Goal: Task Accomplishment & Management: Complete application form

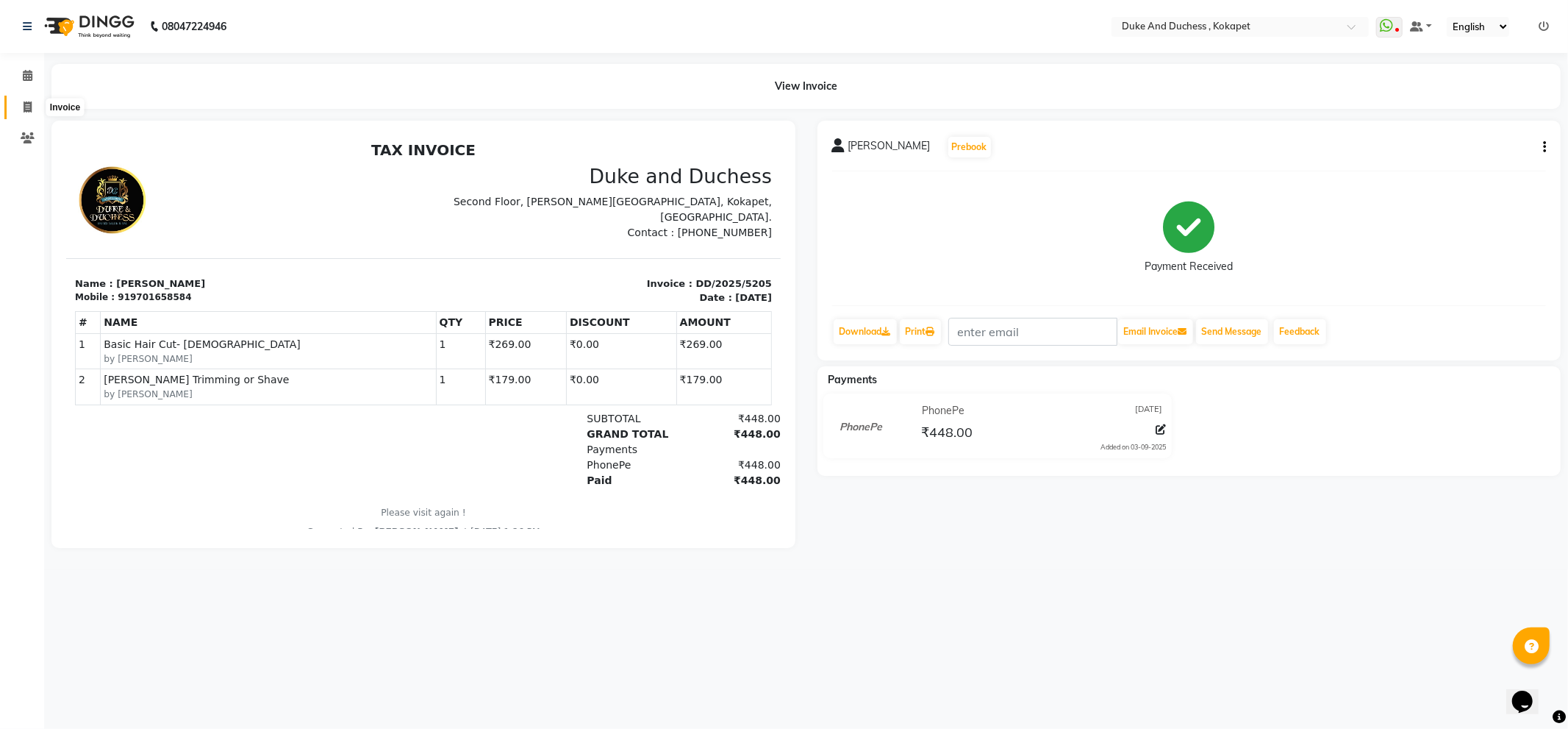
click at [33, 104] on span at bounding box center [28, 107] width 25 height 17
select select "service"
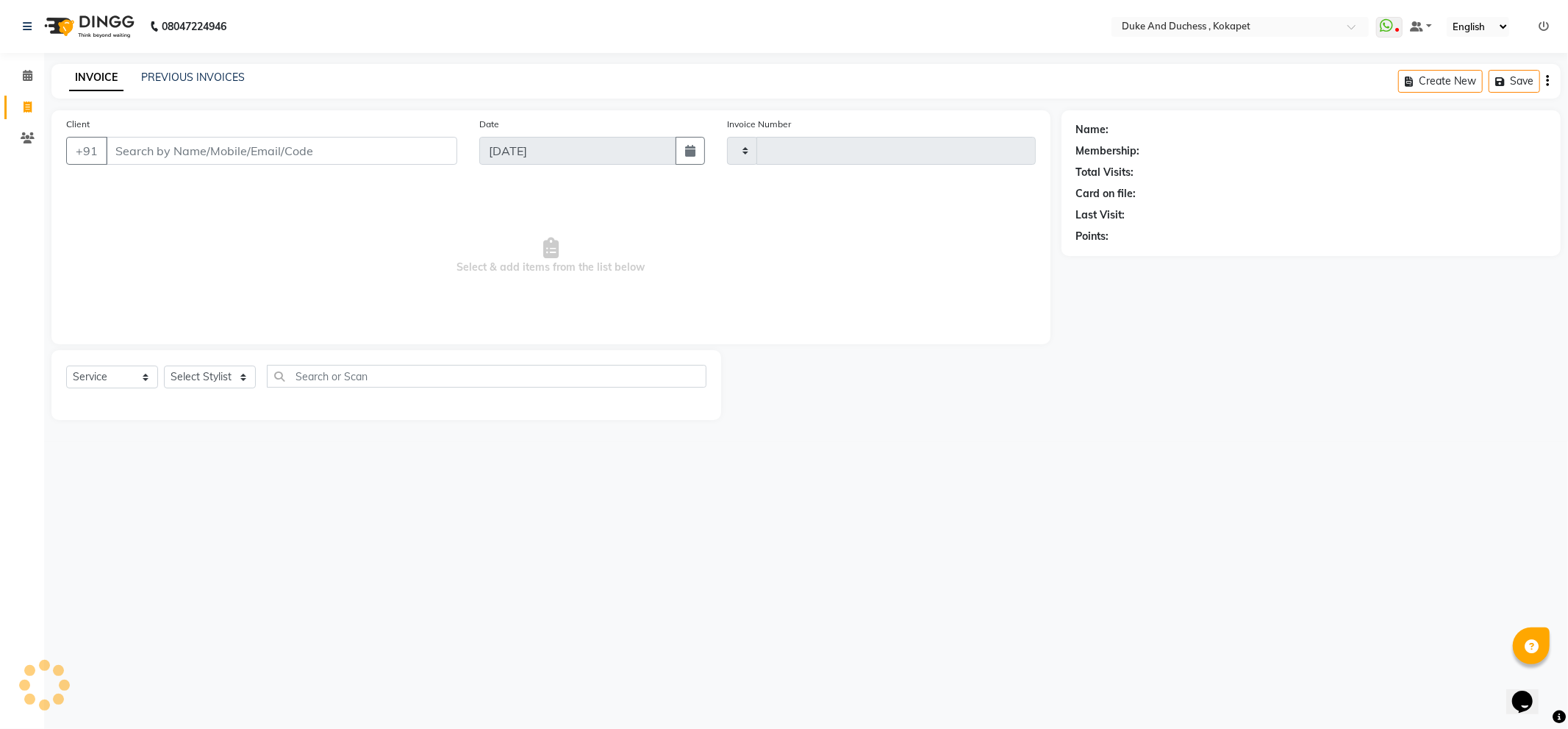
type input "5206"
select select "5687"
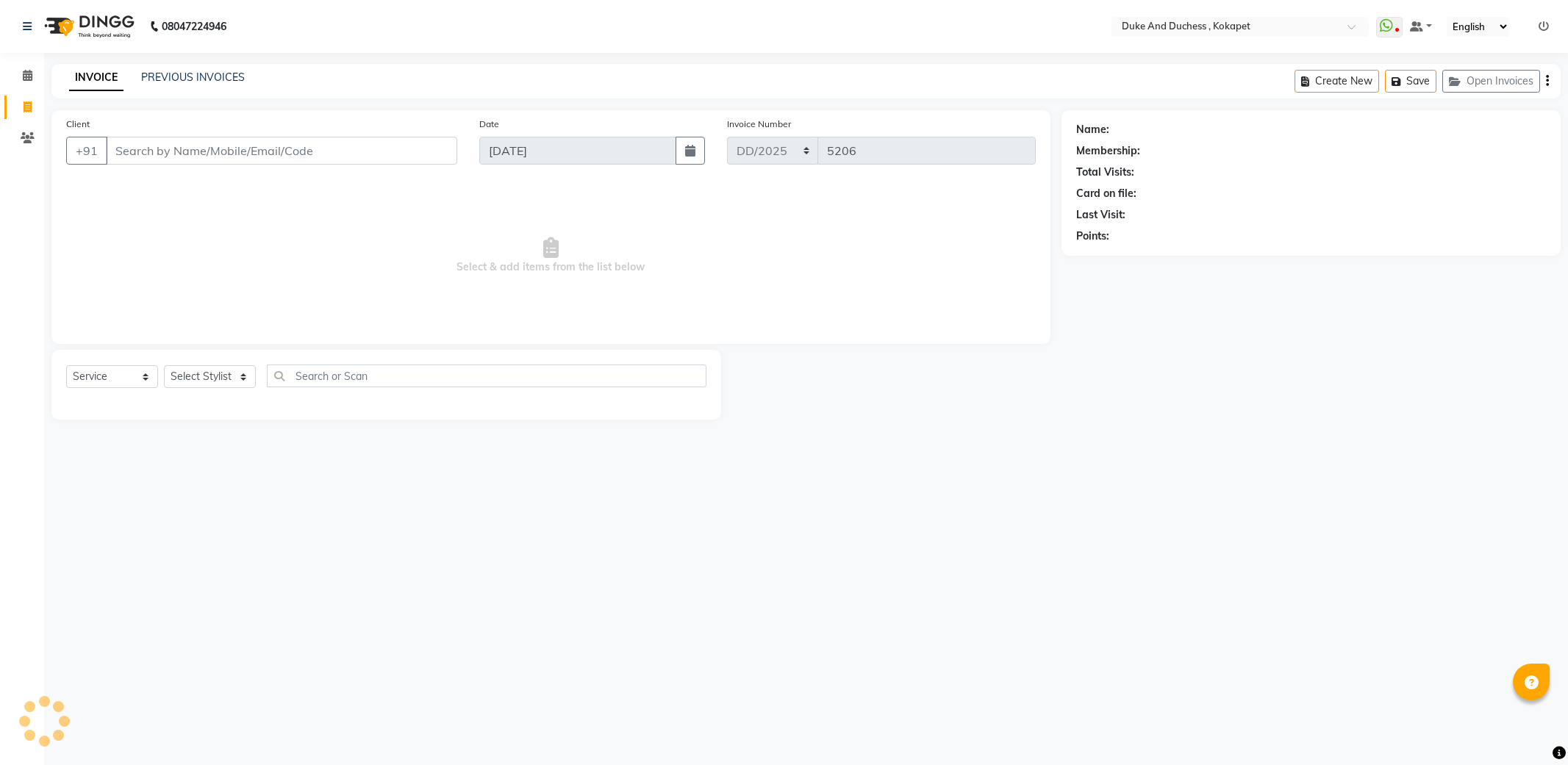
select select "service"
click at [192, 381] on select "Select Stylist Admin [PERSON_NAME] [PERSON_NAME] [PERSON_NAME] [PERSON_NAME] [P…" at bounding box center [210, 376] width 92 height 23
select select "75192"
click at [164, 366] on select "Select Stylist Admin [PERSON_NAME] [PERSON_NAME] [PERSON_NAME] [PERSON_NAME] [P…" at bounding box center [210, 376] width 92 height 23
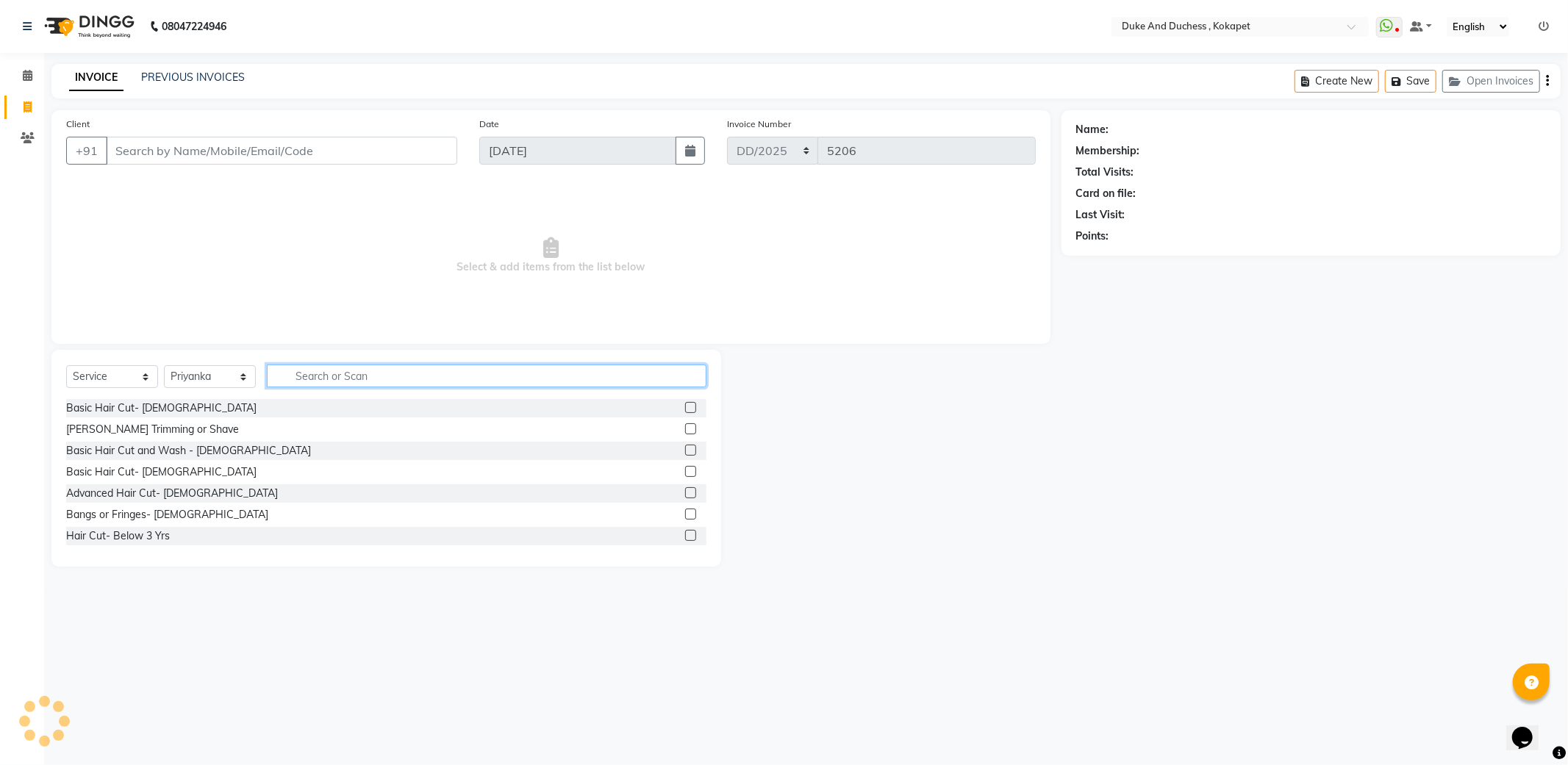
click at [334, 381] on input "text" at bounding box center [486, 375] width 440 height 23
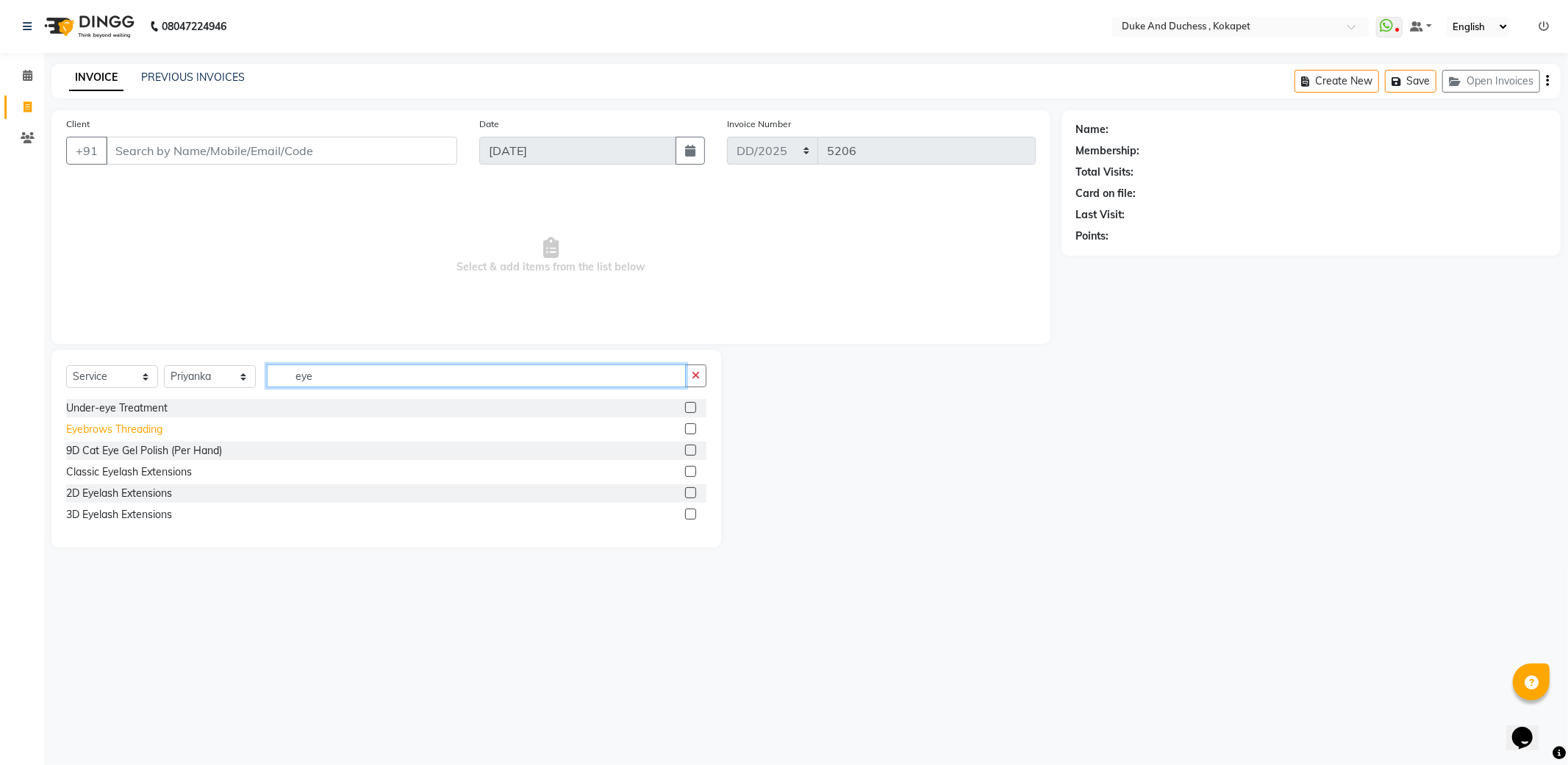
type input "eye"
click at [149, 434] on div "Eyebrows Threading" at bounding box center [115, 429] width 97 height 15
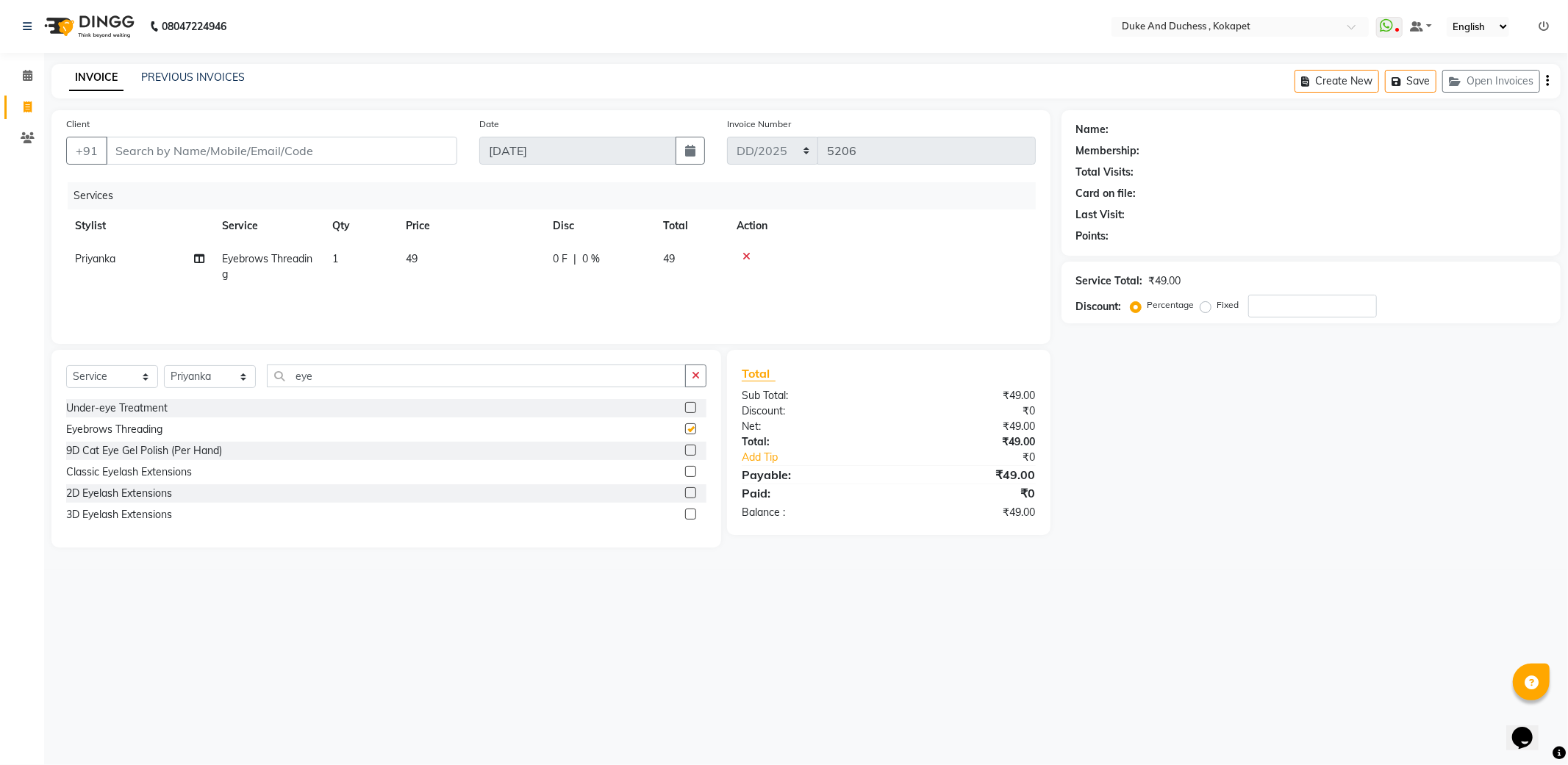
checkbox input "false"
click at [313, 381] on input "eye" at bounding box center [476, 375] width 419 height 23
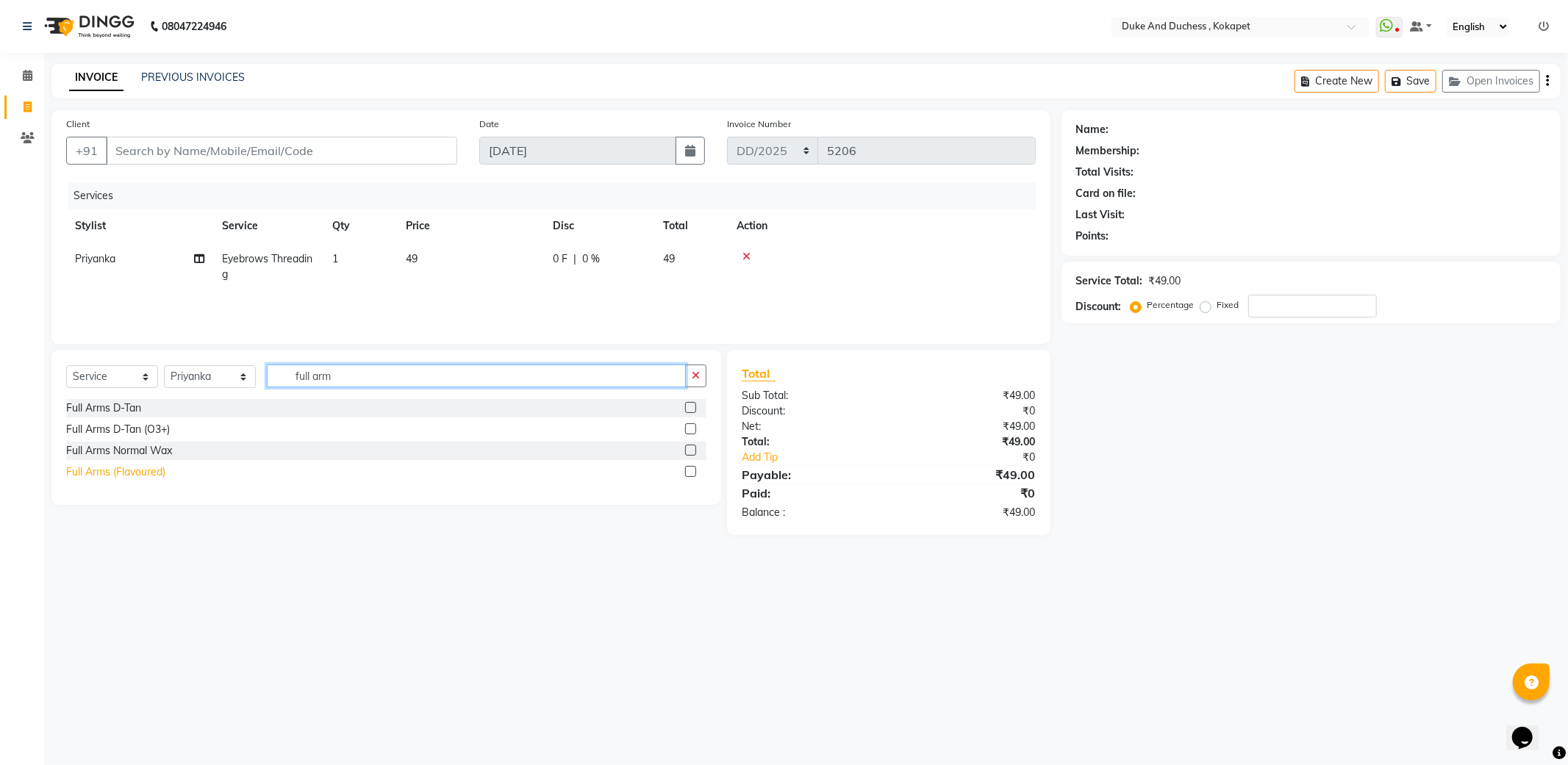
type input "full arm"
click at [151, 472] on div "Full Arms (Flavoured)" at bounding box center [116, 472] width 99 height 15
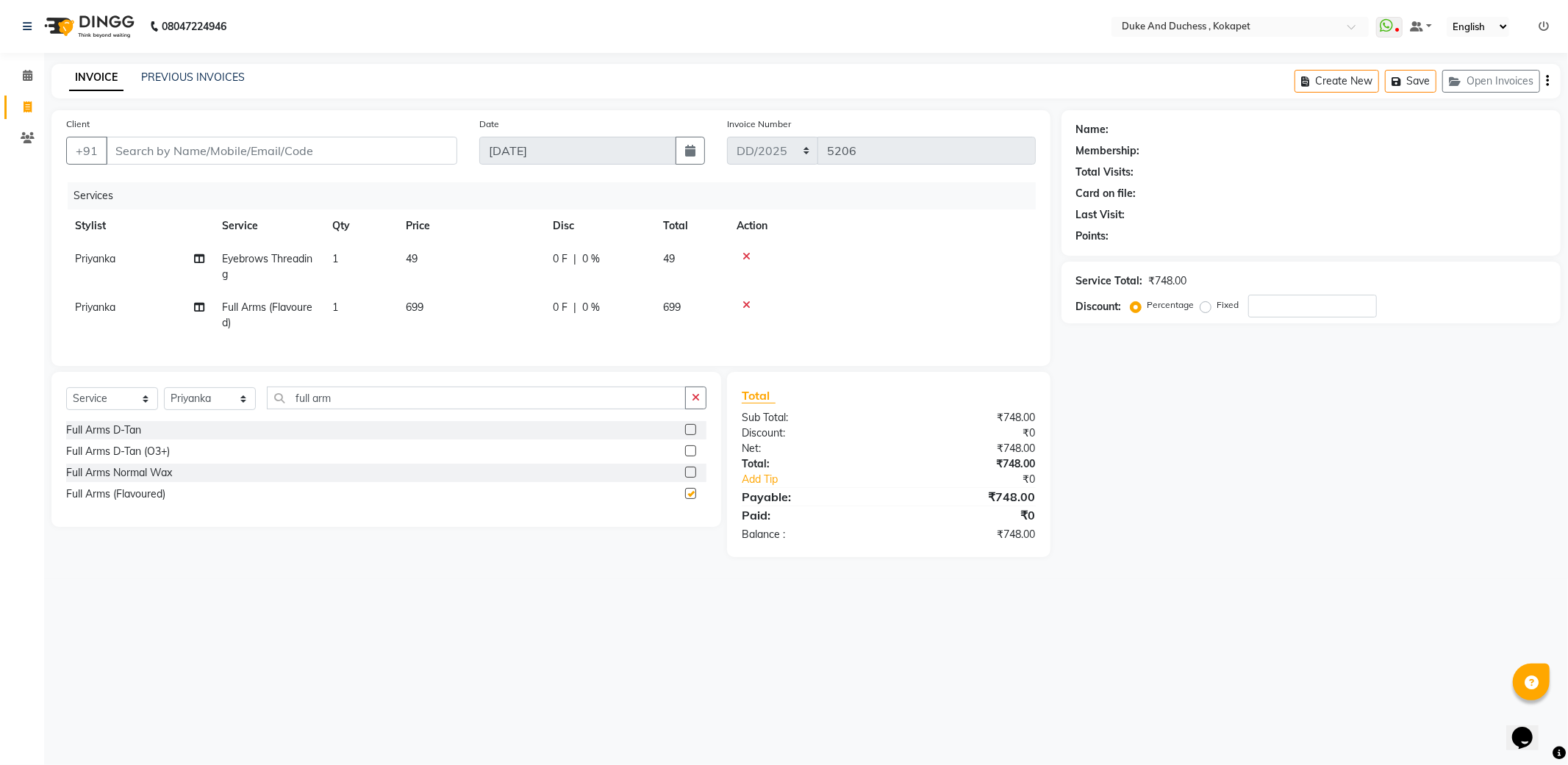
checkbox input "false"
click at [206, 147] on input "Client" at bounding box center [282, 150] width 352 height 28
type input "9"
type input "0"
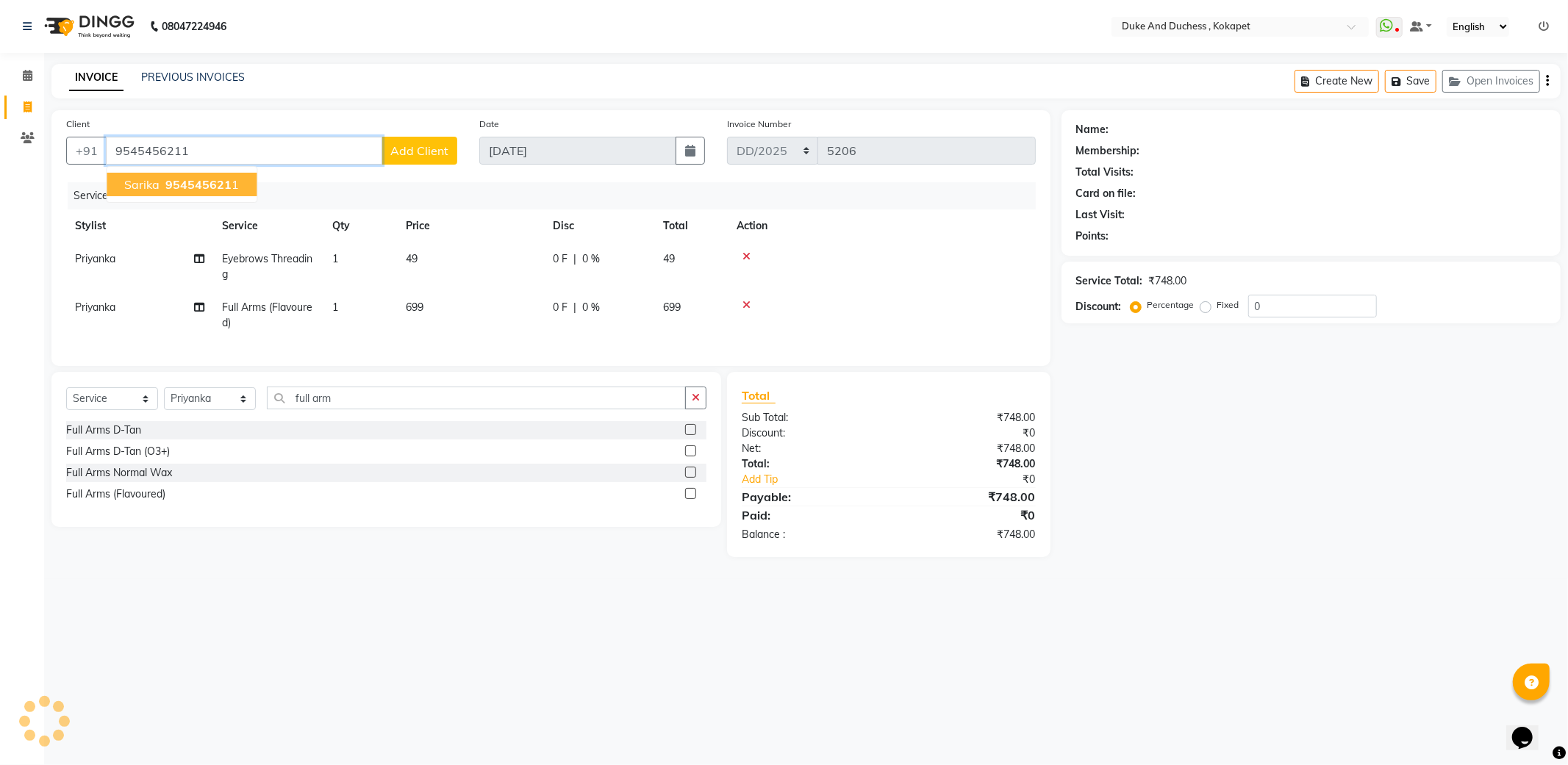
type input "9545456211"
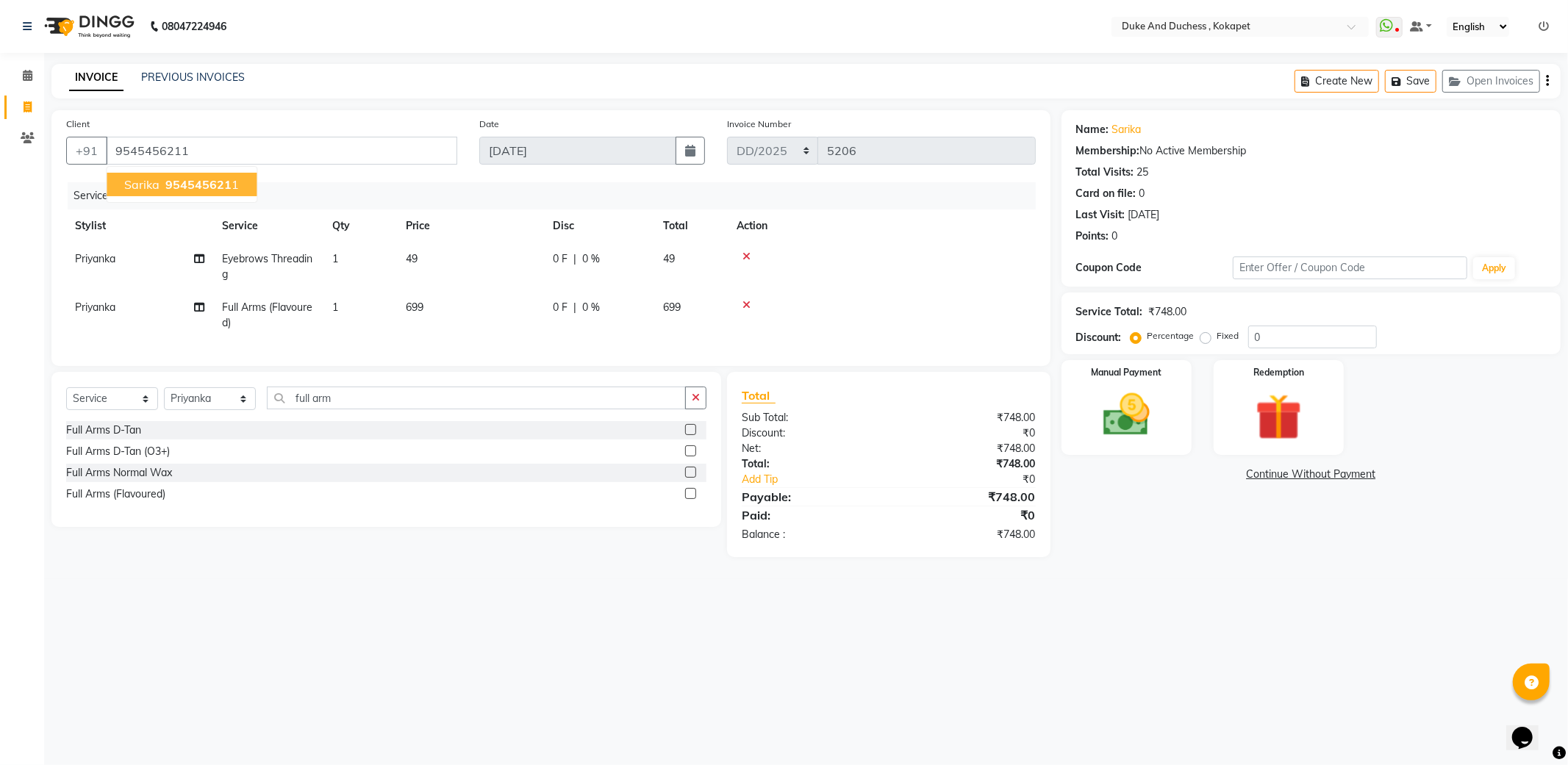
click at [193, 184] on span "954545621" at bounding box center [199, 185] width 67 height 15
click at [1169, 402] on div "Manual Payment" at bounding box center [1126, 407] width 135 height 98
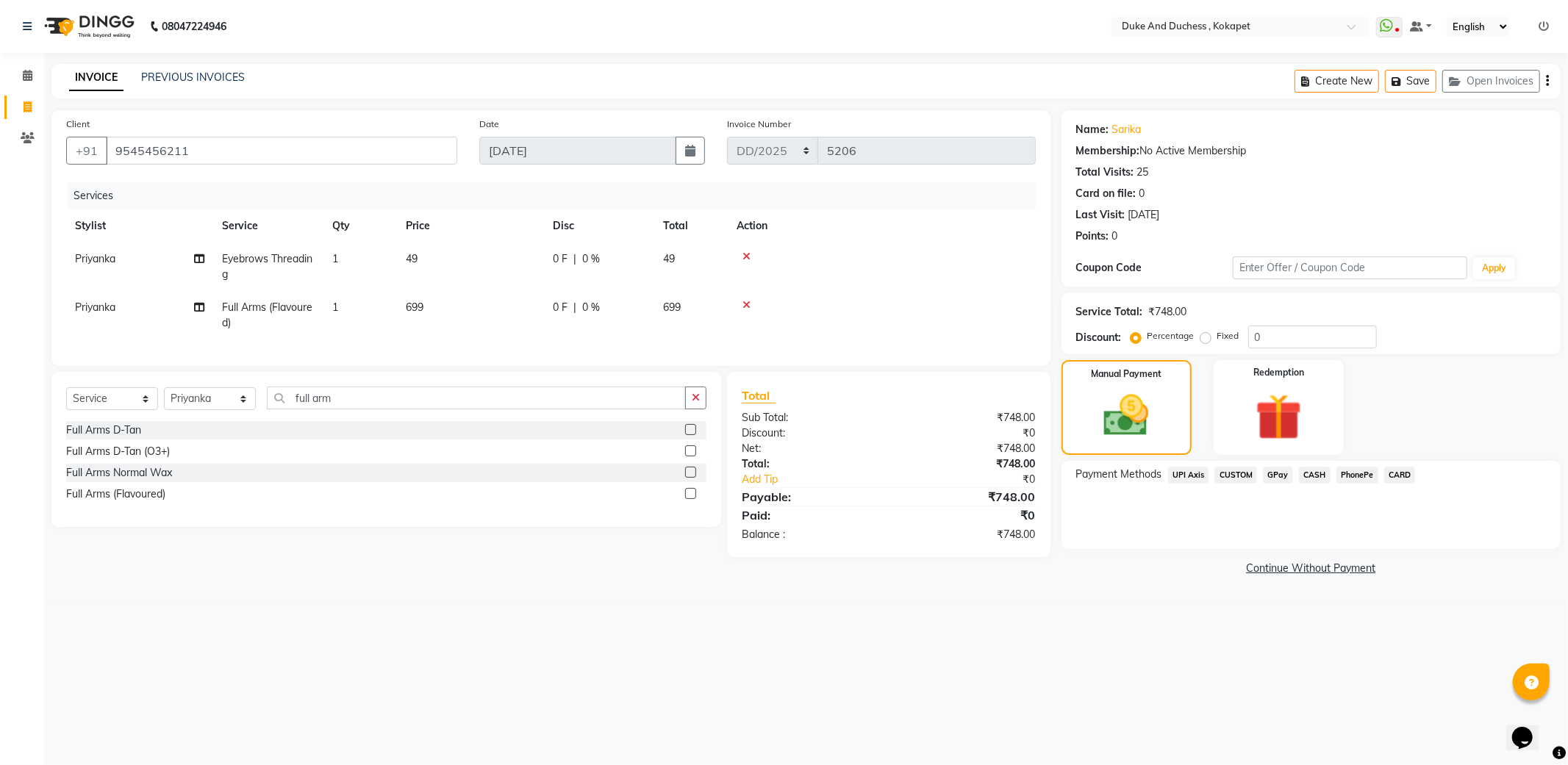
click at [1357, 478] on span "PhonePe" at bounding box center [1357, 475] width 42 height 17
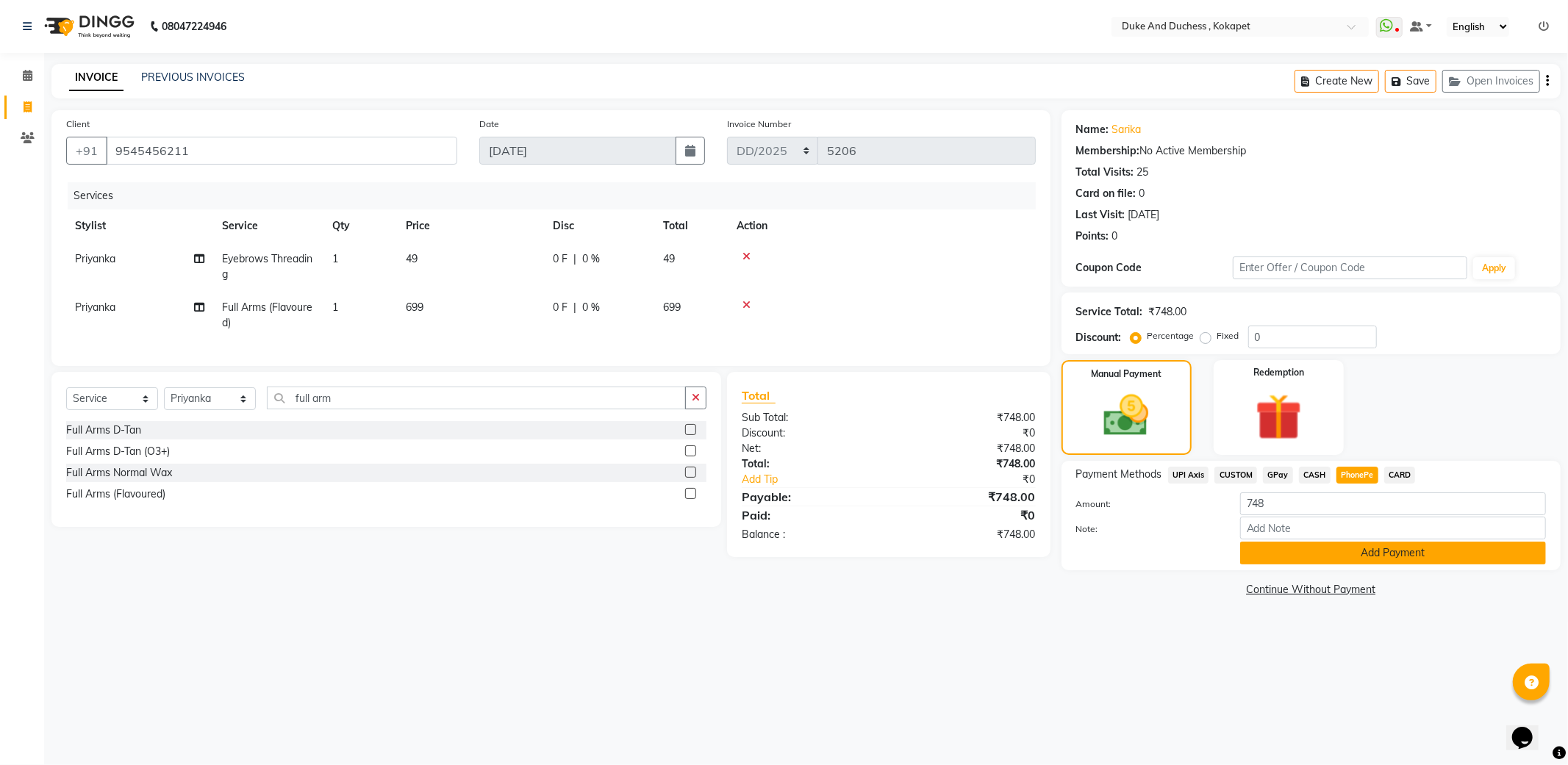
click at [1361, 554] on button "Add Payment" at bounding box center [1393, 553] width 306 height 23
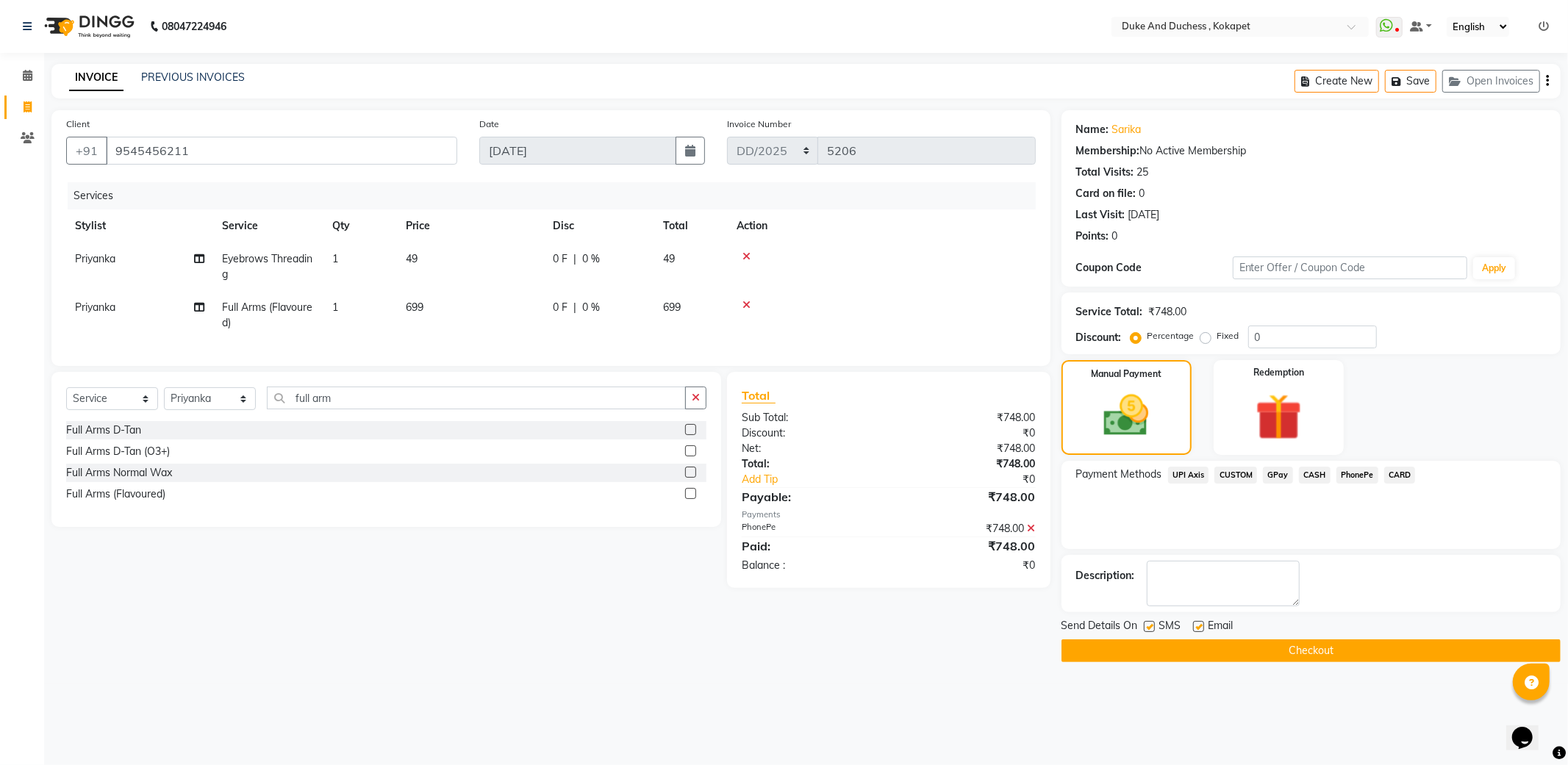
click at [1337, 649] on button "Checkout" at bounding box center [1311, 651] width 499 height 23
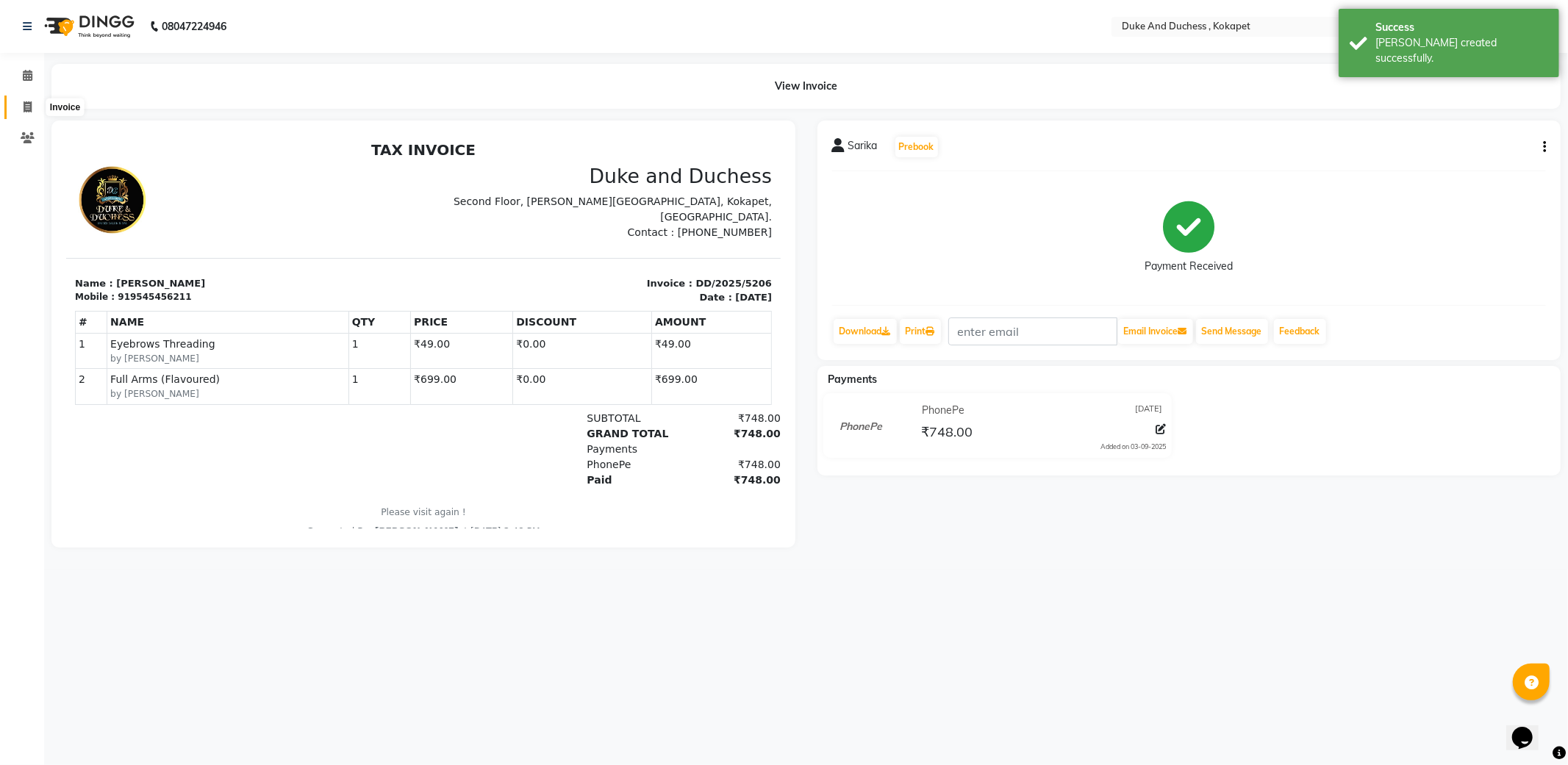
click at [23, 113] on span at bounding box center [28, 107] width 25 height 17
select select "service"
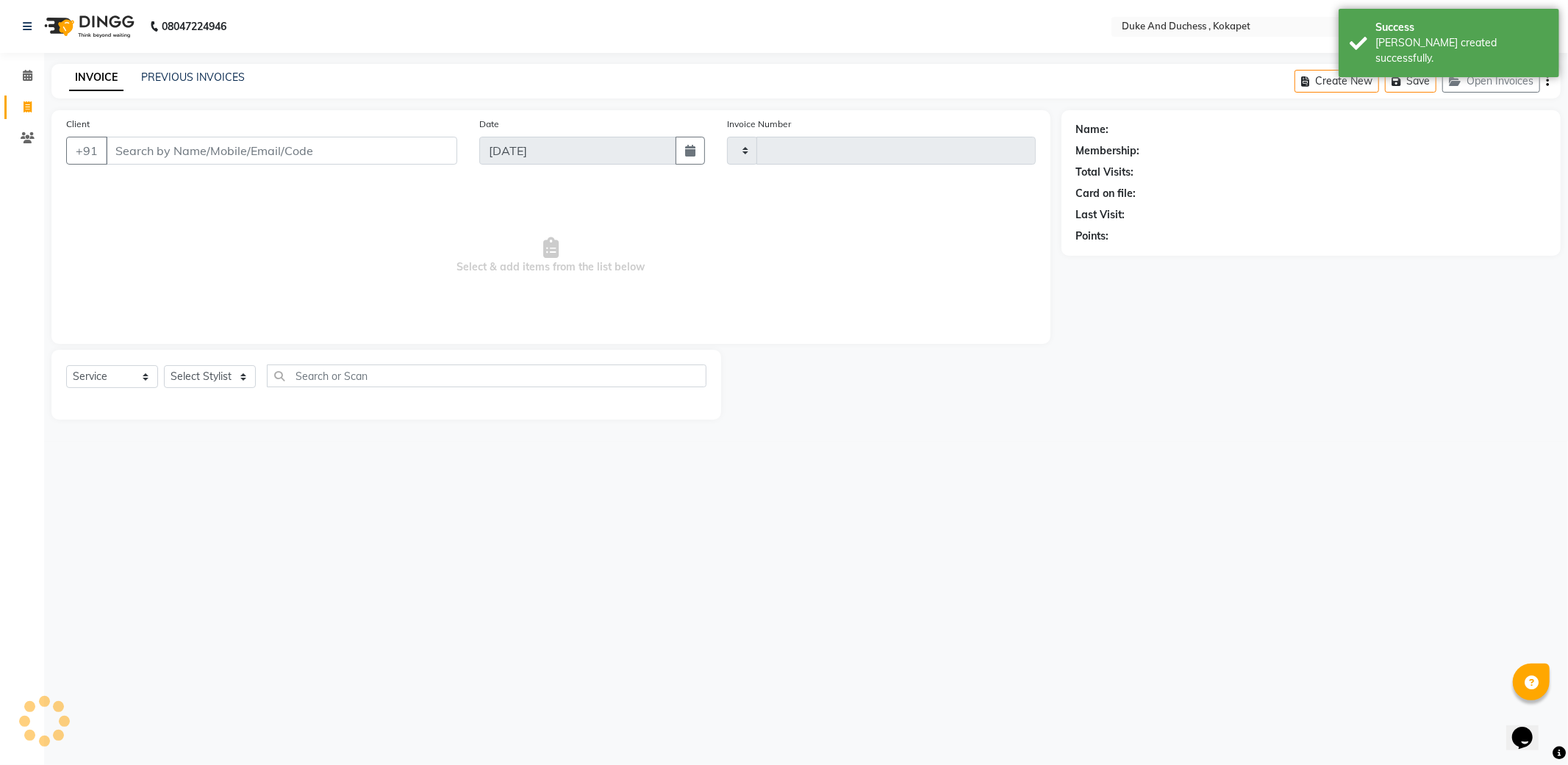
type input "5207"
select select "5687"
